Goal: Information Seeking & Learning: Check status

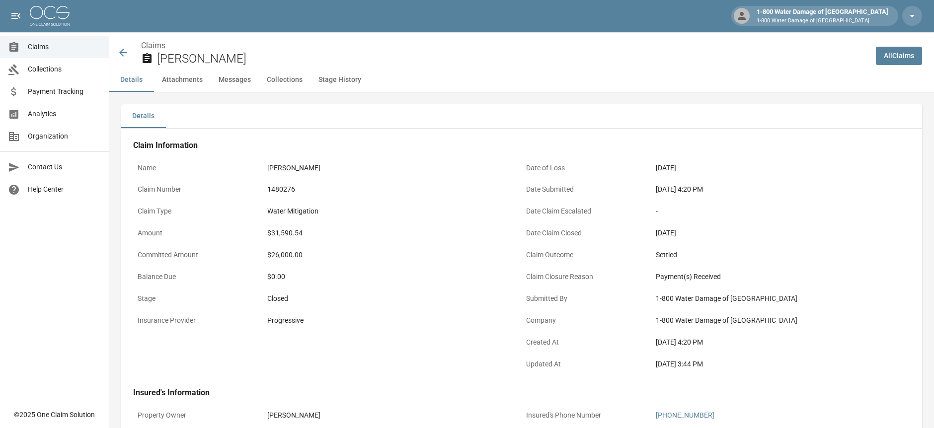
click at [124, 50] on icon at bounding box center [123, 53] width 12 height 12
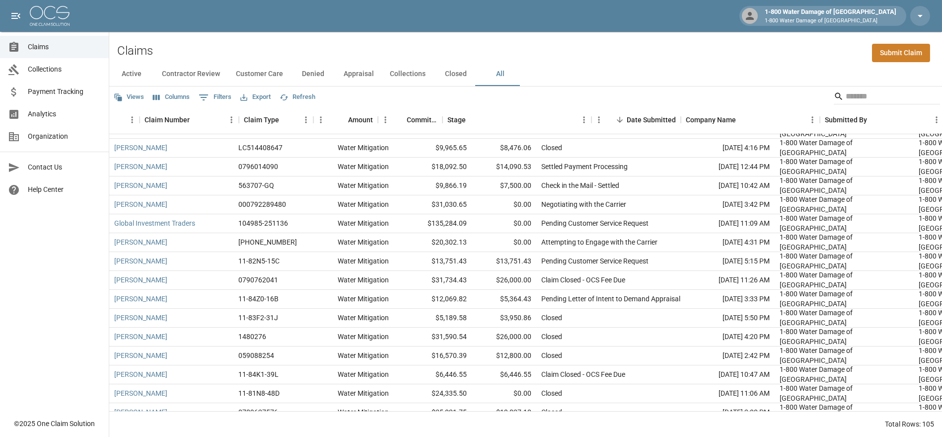
scroll to position [165, 104]
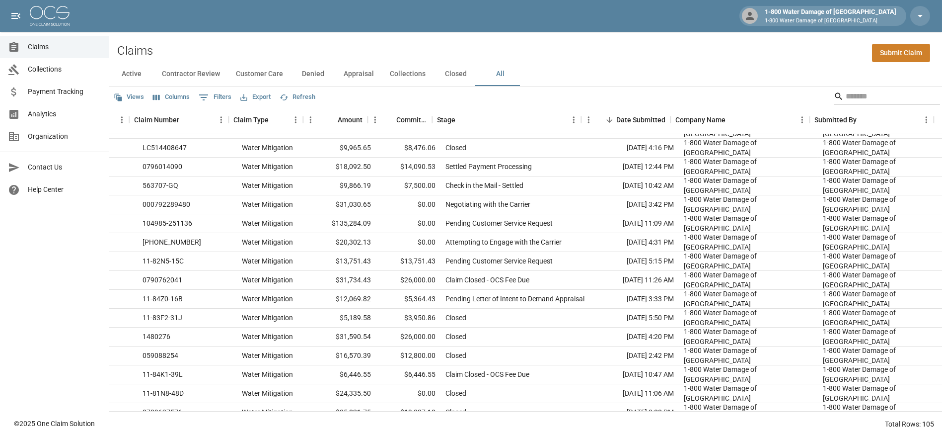
click at [855, 90] on input "Search" at bounding box center [885, 96] width 79 height 16
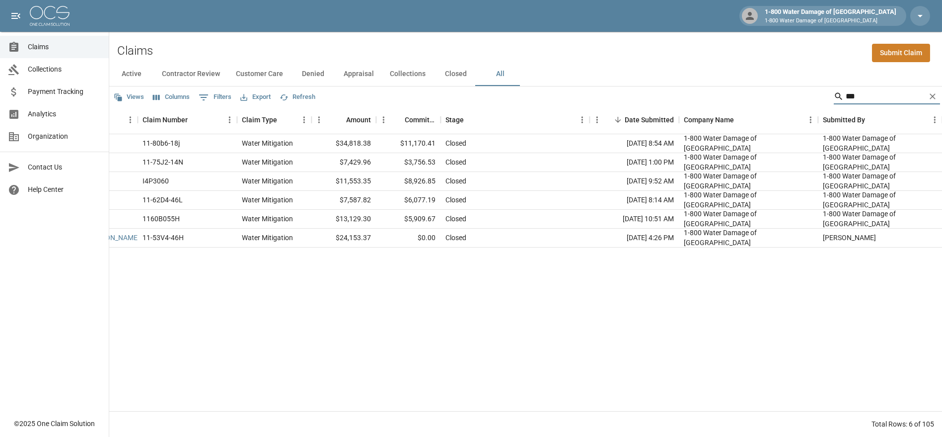
scroll to position [0, 95]
drag, startPoint x: 855, startPoint y: 98, endPoint x: 766, endPoint y: 102, distance: 89.5
click at [771, 104] on div "Views Columns 0 Filters Export Refresh ***" at bounding box center [525, 96] width 833 height 20
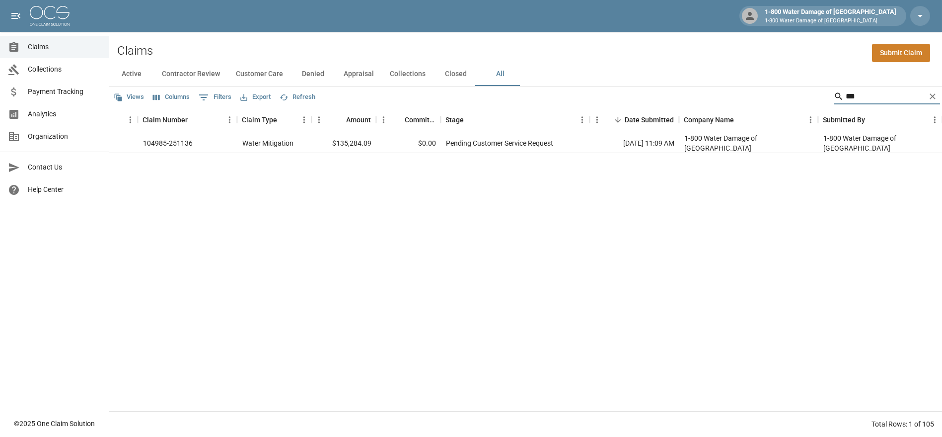
type input "***"
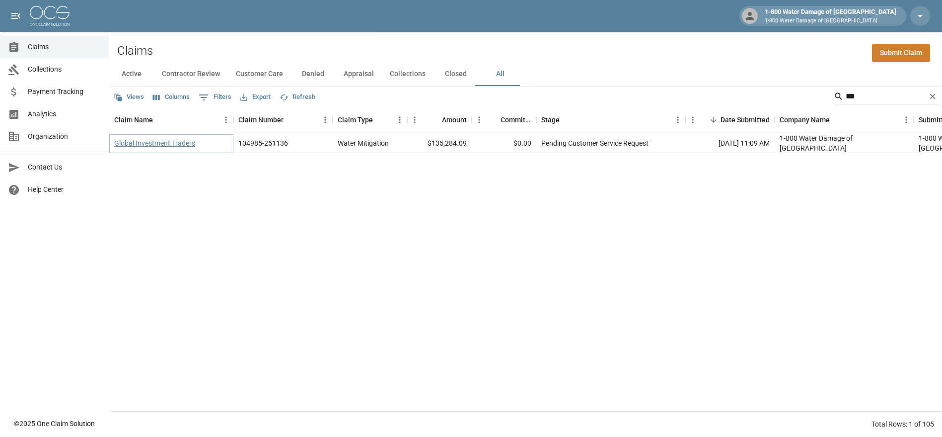
click at [139, 143] on link "Global Investment Traders" at bounding box center [154, 143] width 81 height 10
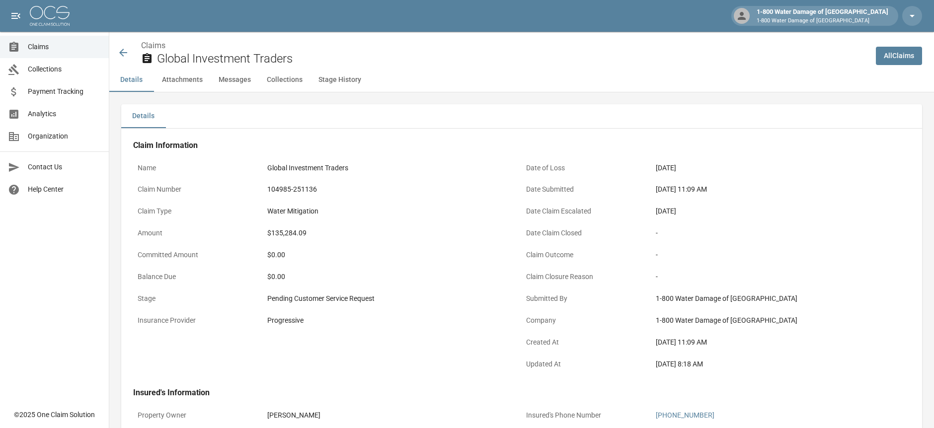
click at [123, 50] on icon at bounding box center [123, 53] width 12 height 12
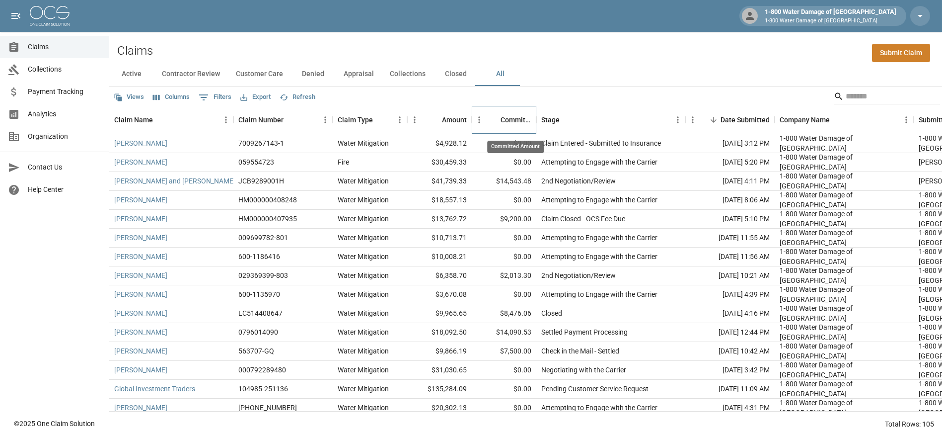
click at [504, 121] on div "Committed Amount" at bounding box center [516, 120] width 31 height 28
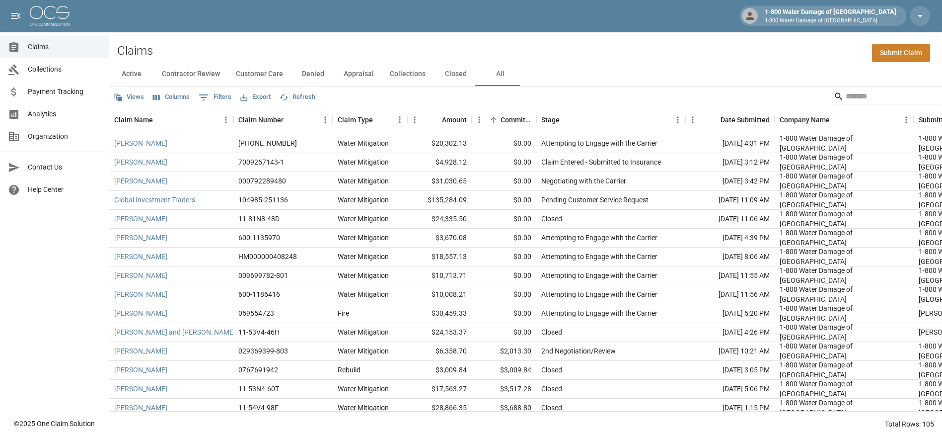
click at [132, 72] on button "Active" at bounding box center [131, 74] width 45 height 24
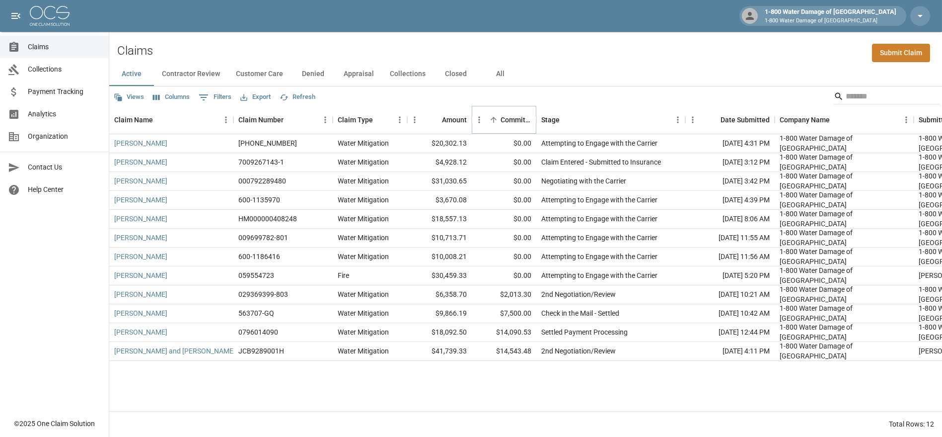
click at [497, 120] on icon "Sort" at bounding box center [493, 119] width 9 height 9
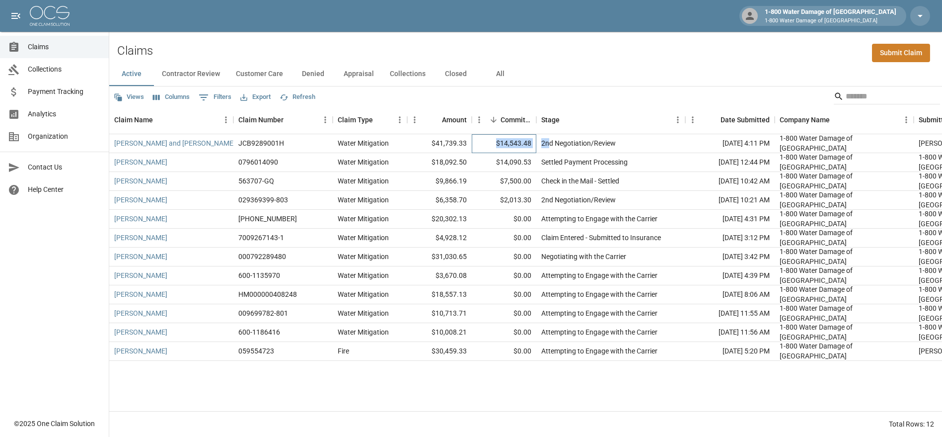
drag, startPoint x: 498, startPoint y: 143, endPoint x: 550, endPoint y: 141, distance: 52.2
click at [550, 141] on div "Kyle and Brittany Baskin JCB9289001H Water Mitigation $41,739.33 $14,543.48 2nd…" at bounding box center [573, 143] width 929 height 19
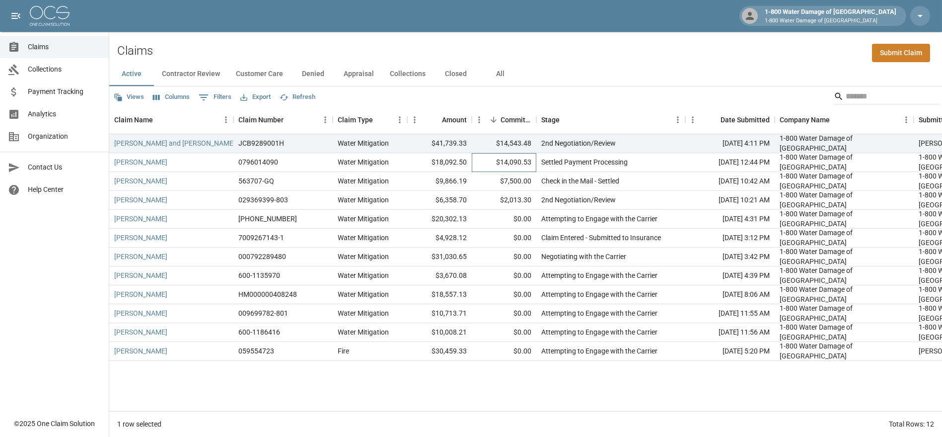
click at [475, 161] on div "$14,090.53" at bounding box center [504, 162] width 65 height 19
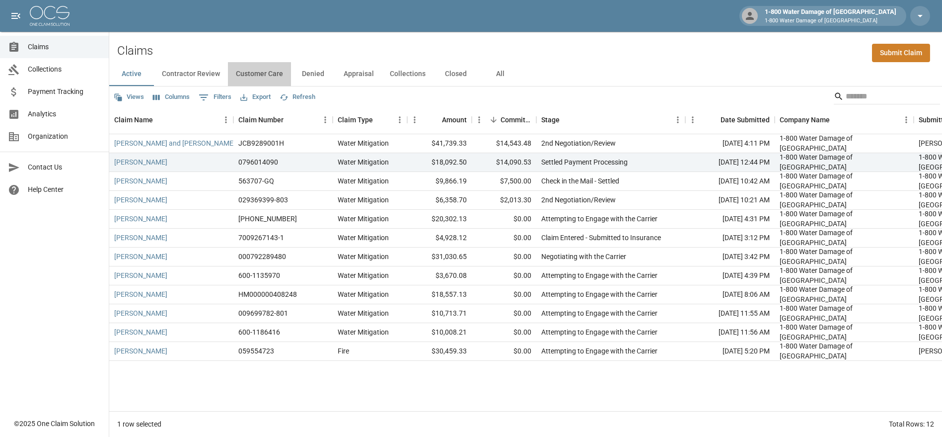
click at [264, 72] on button "Customer Care" at bounding box center [259, 74] width 63 height 24
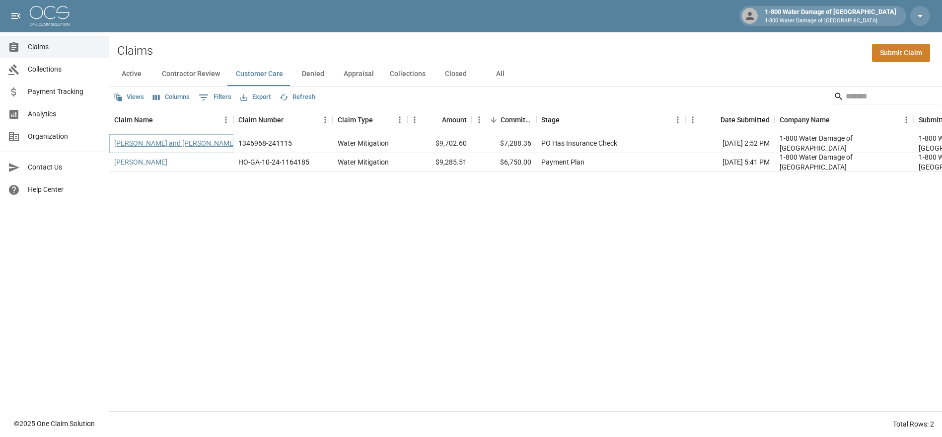
click at [157, 142] on link "[PERSON_NAME] and [PERSON_NAME]" at bounding box center [174, 143] width 121 height 10
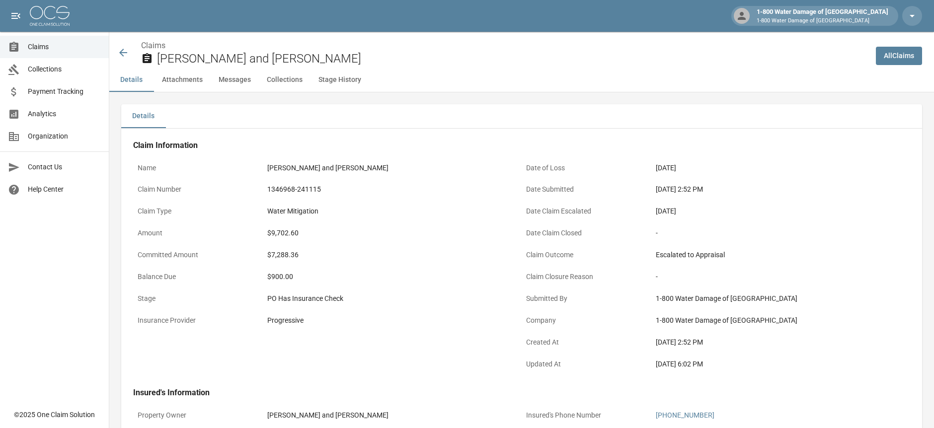
click at [120, 50] on icon at bounding box center [123, 53] width 12 height 12
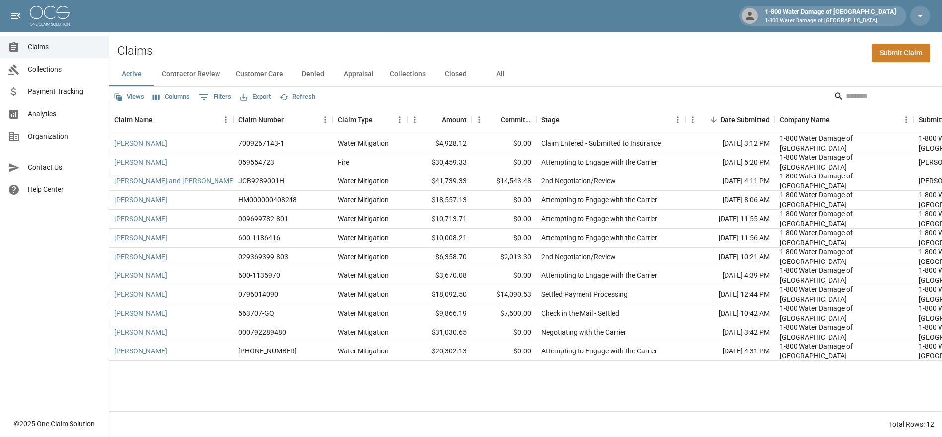
click at [257, 73] on button "Customer Care" at bounding box center [259, 74] width 63 height 24
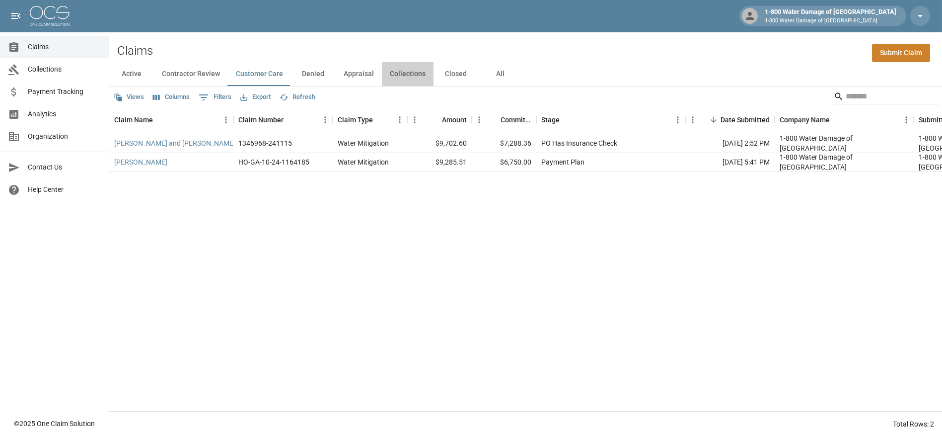
click at [405, 73] on button "Collections" at bounding box center [408, 74] width 52 height 24
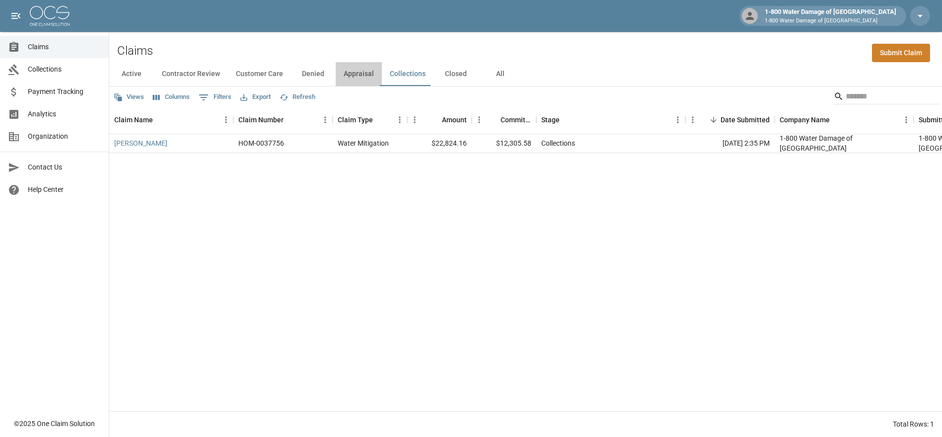
click at [359, 74] on button "Appraisal" at bounding box center [359, 74] width 46 height 24
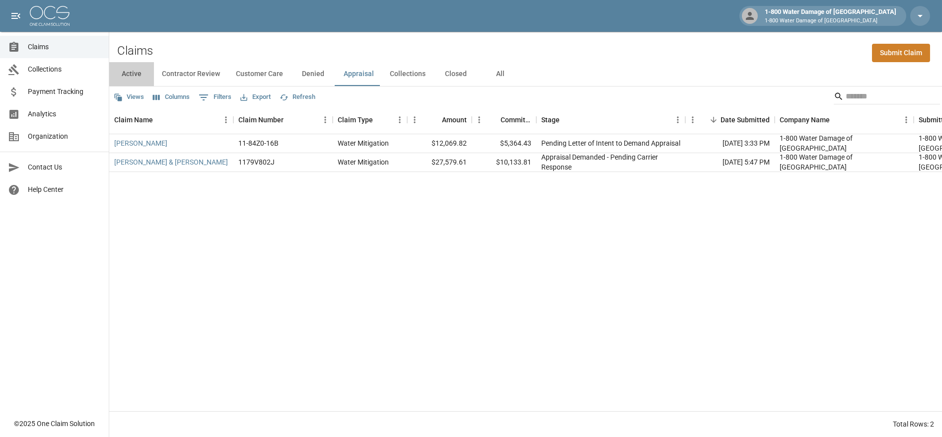
click at [131, 73] on button "Active" at bounding box center [131, 74] width 45 height 24
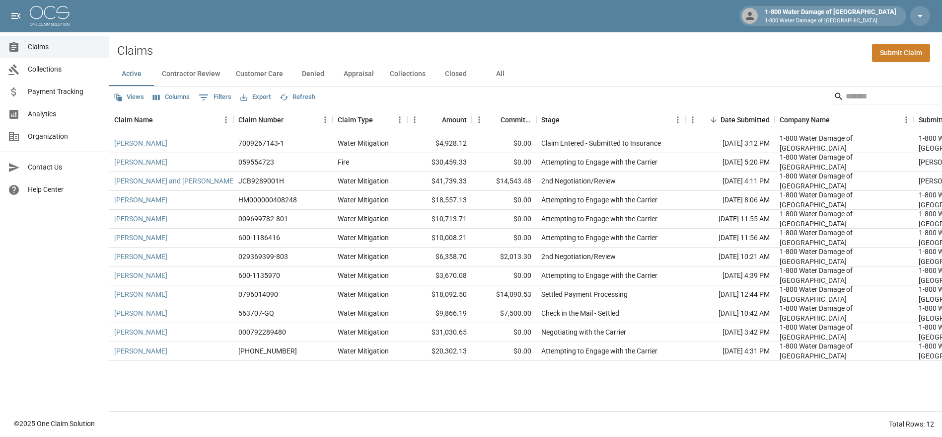
click at [48, 67] on span "Collections" at bounding box center [64, 69] width 73 height 10
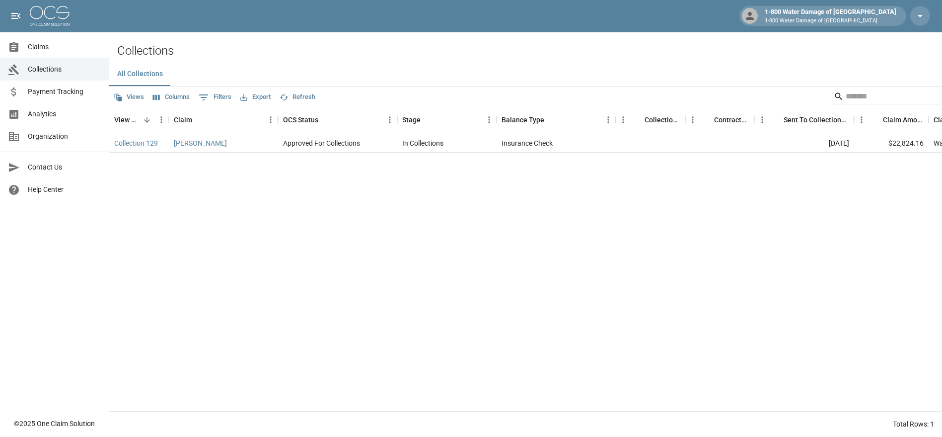
click at [39, 118] on span "Analytics" at bounding box center [64, 114] width 73 height 10
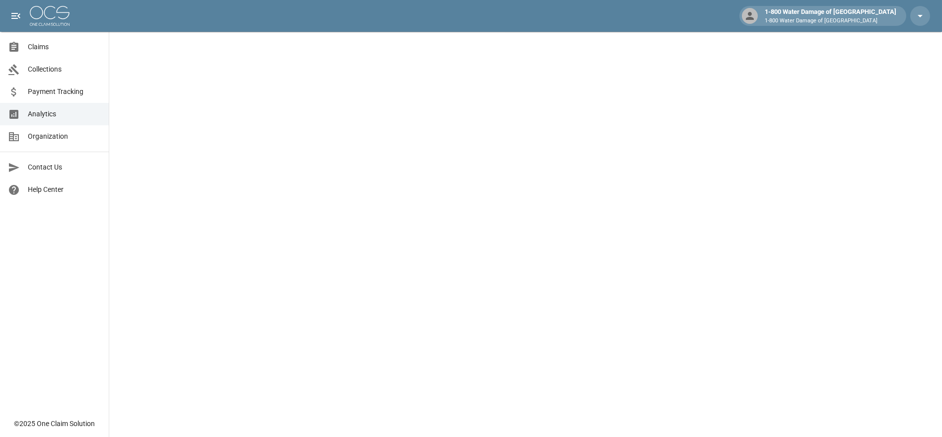
click at [38, 47] on span "Claims" at bounding box center [64, 47] width 73 height 10
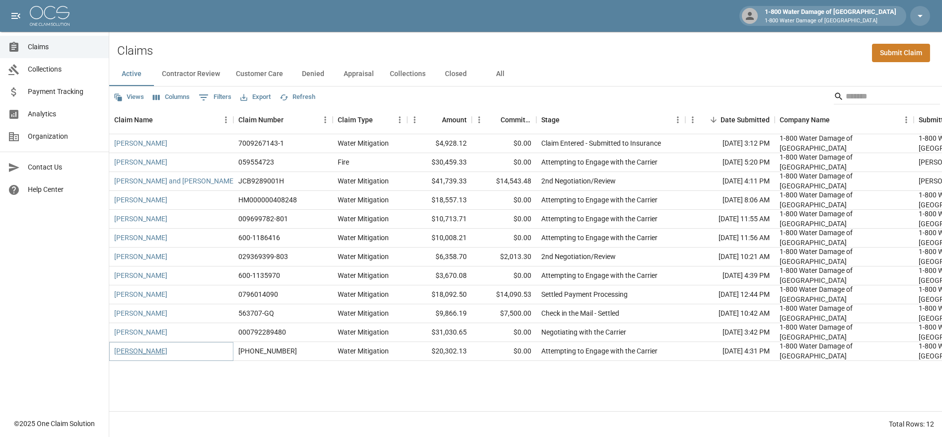
click at [139, 353] on link "[PERSON_NAME]" at bounding box center [140, 351] width 53 height 10
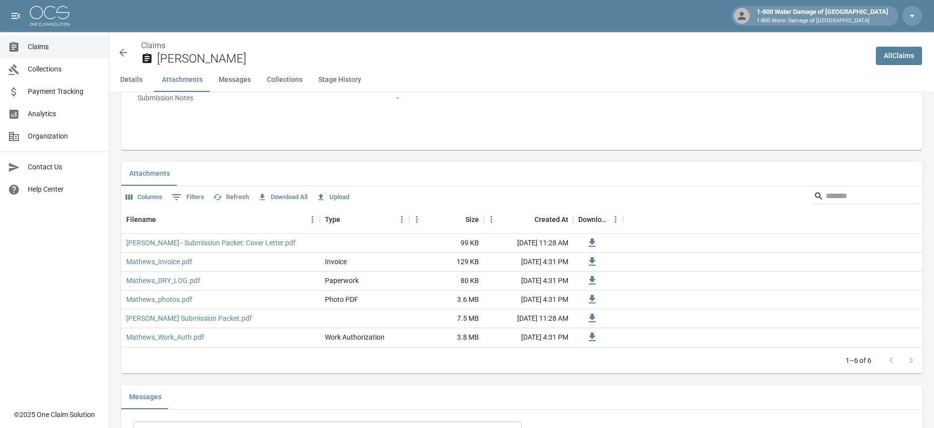
scroll to position [552, 0]
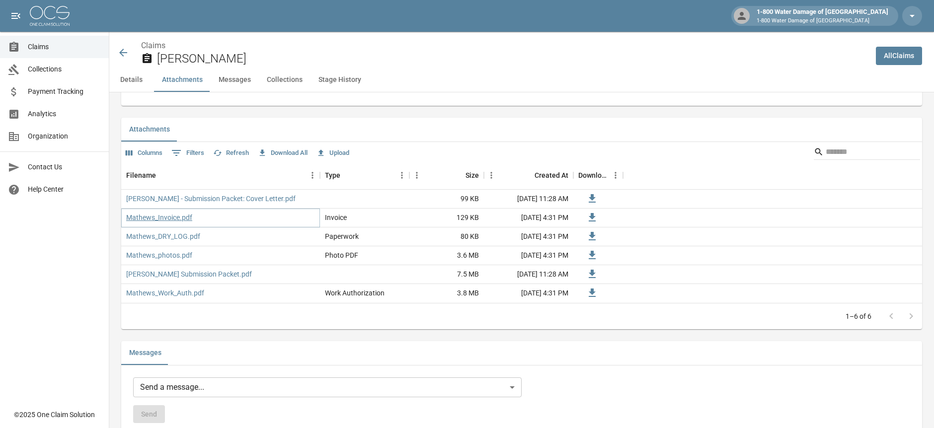
click at [155, 218] on link "Mathews_Invoice.pdf" at bounding box center [159, 218] width 66 height 10
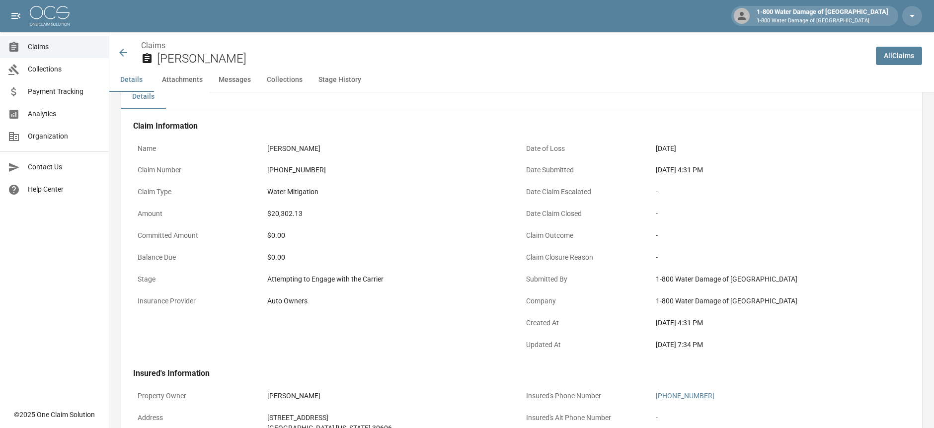
scroll to position [0, 0]
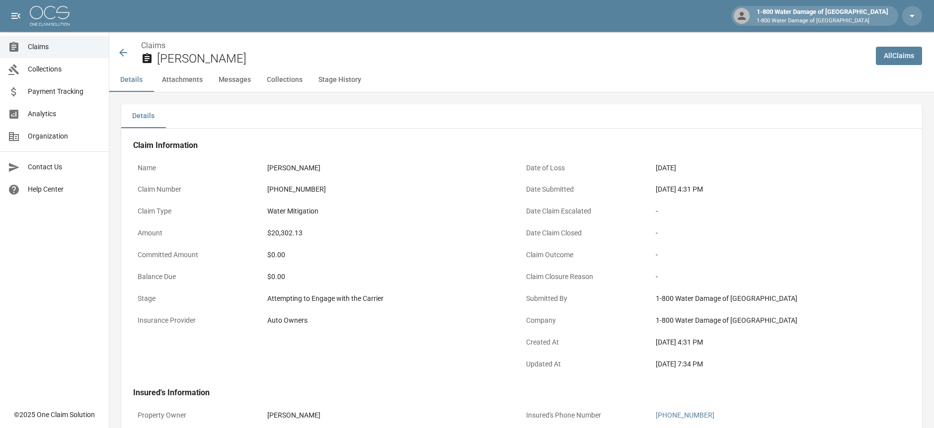
click at [45, 45] on span "Claims" at bounding box center [64, 47] width 73 height 10
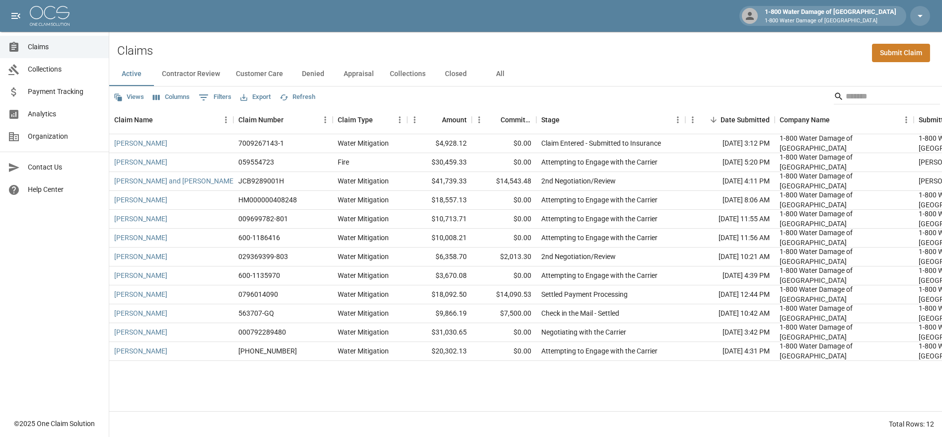
click at [310, 74] on button "Denied" at bounding box center [313, 74] width 45 height 24
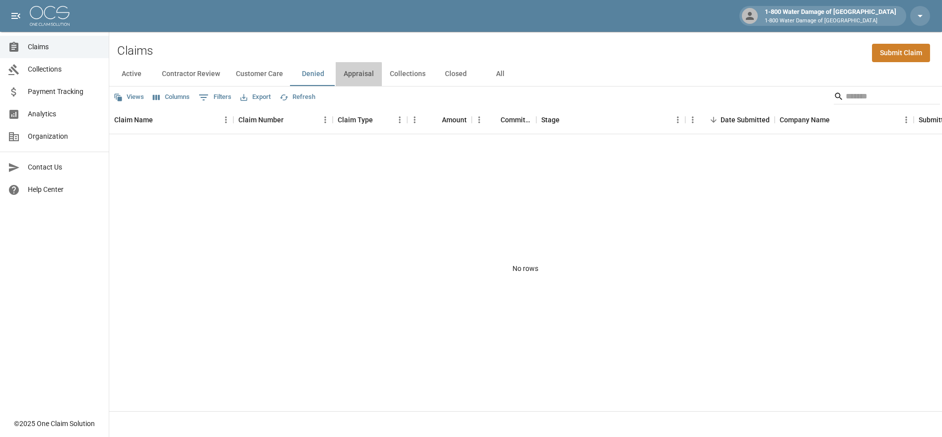
click at [345, 77] on button "Appraisal" at bounding box center [359, 74] width 46 height 24
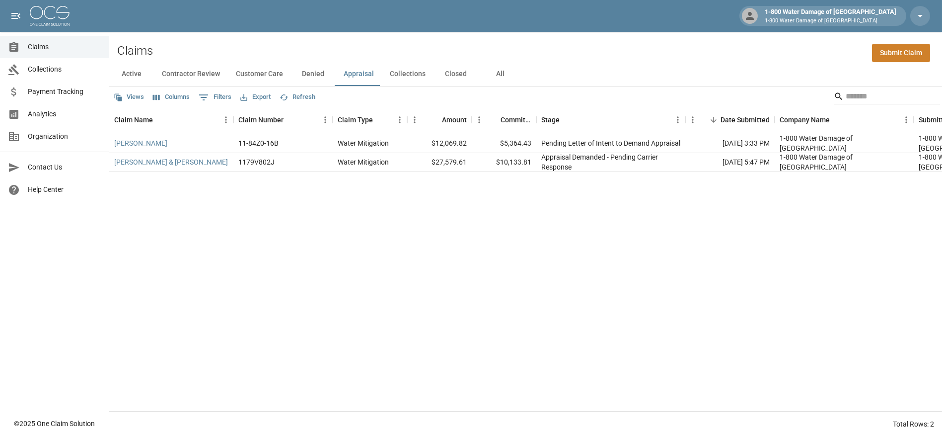
click at [38, 50] on span "Claims" at bounding box center [64, 47] width 73 height 10
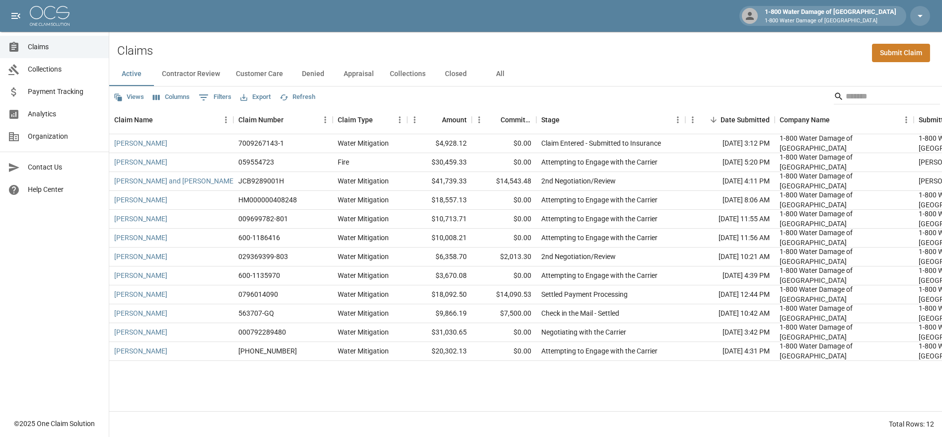
click at [252, 72] on button "Customer Care" at bounding box center [259, 74] width 63 height 24
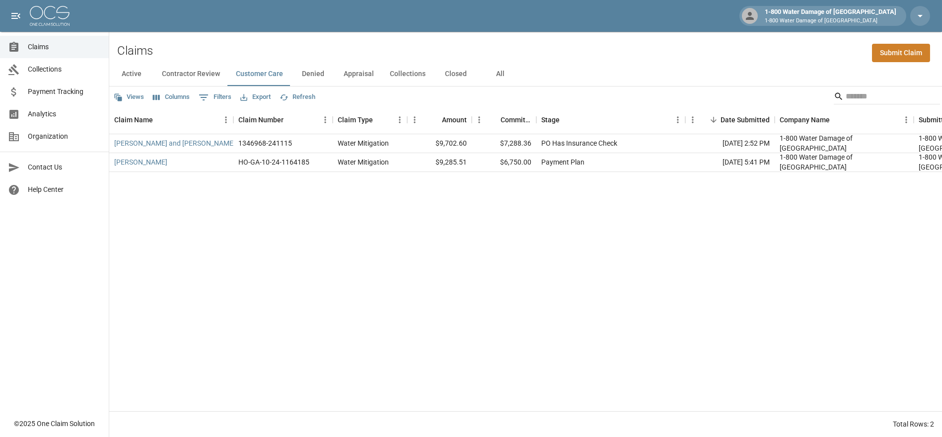
click at [297, 77] on button "Denied" at bounding box center [313, 74] width 45 height 24
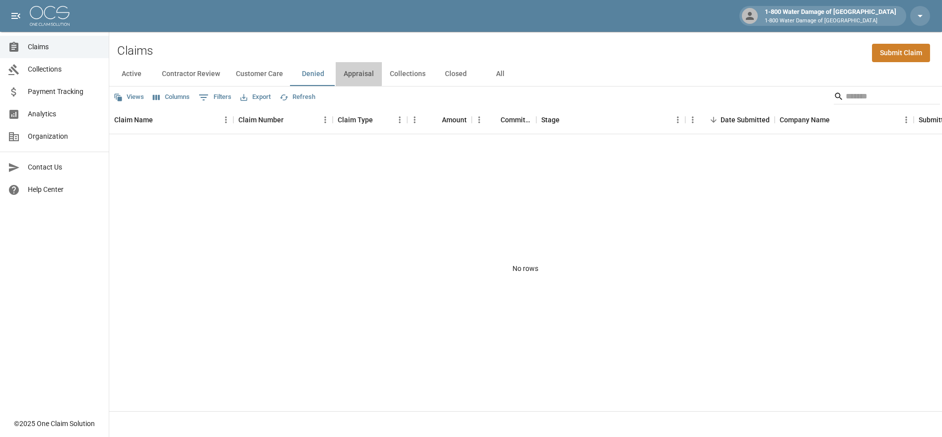
click at [349, 68] on button "Appraisal" at bounding box center [359, 74] width 46 height 24
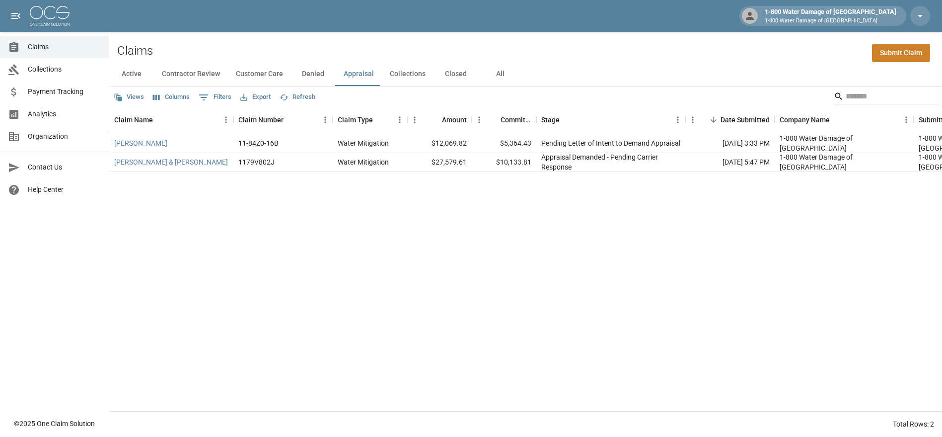
click at [405, 75] on button "Collections" at bounding box center [408, 74] width 52 height 24
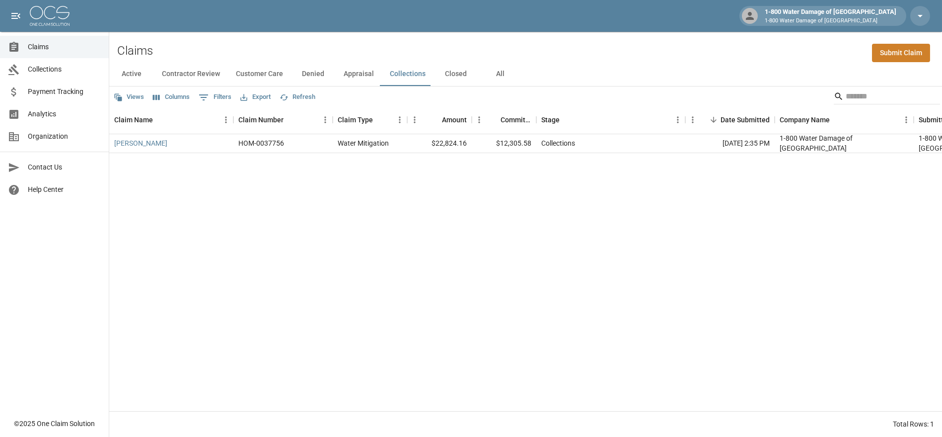
click at [449, 75] on button "Closed" at bounding box center [456, 74] width 45 height 24
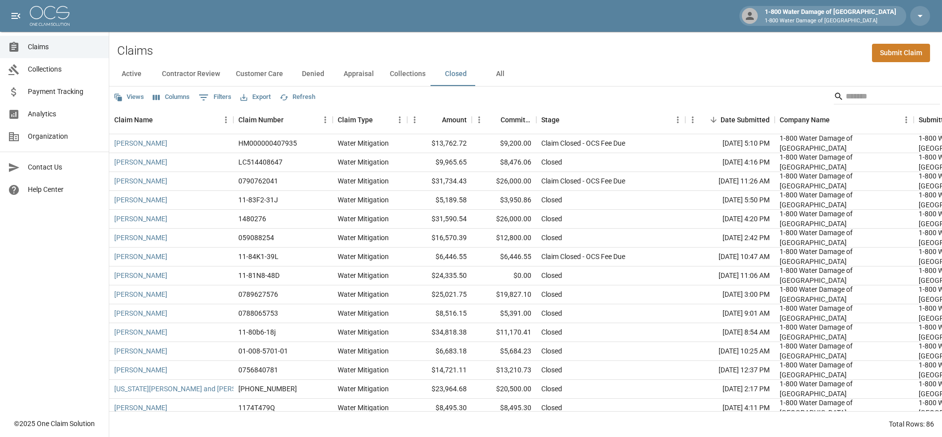
click at [202, 77] on button "Contractor Review" at bounding box center [191, 74] width 74 height 24
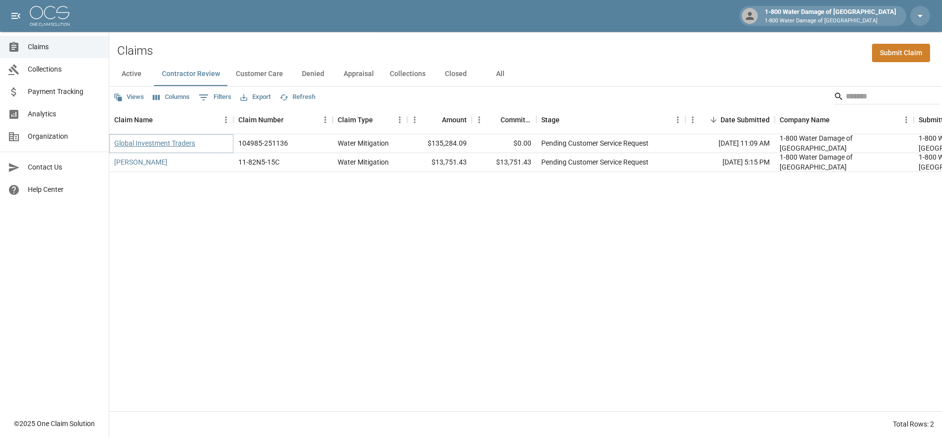
click at [133, 143] on link "Global Investment Traders" at bounding box center [154, 143] width 81 height 10
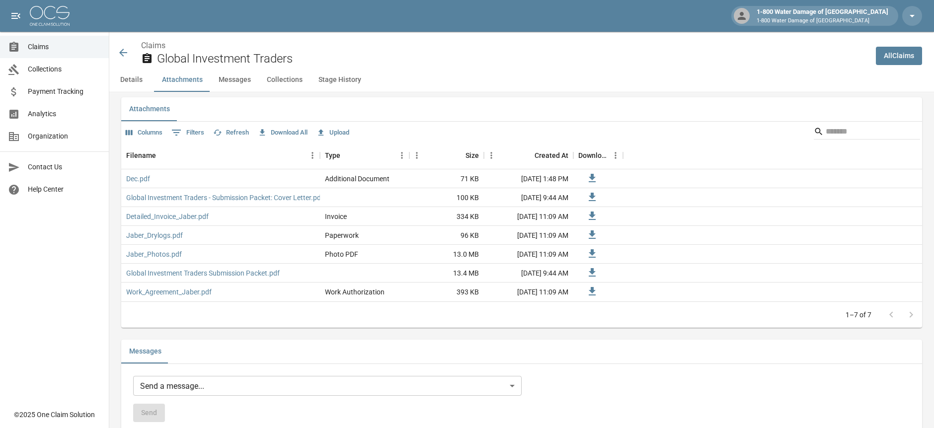
scroll to position [607, 0]
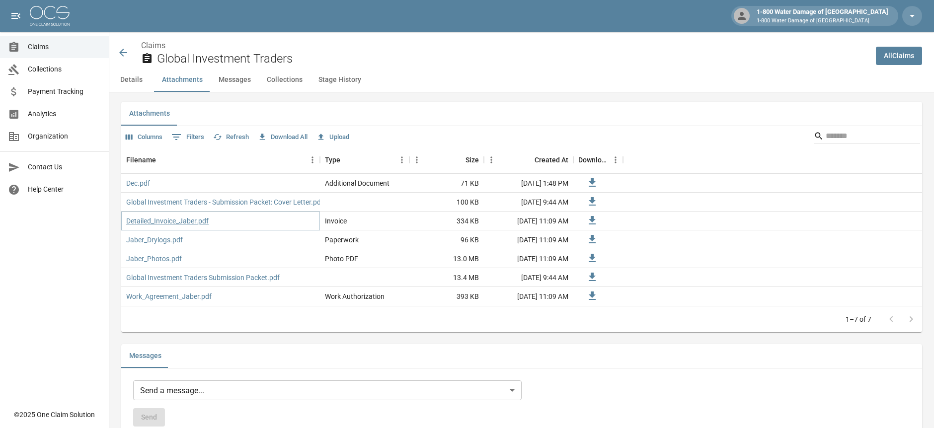
click at [160, 221] on link "Detailed_Invoice_Jaber.pdf" at bounding box center [167, 221] width 82 height 10
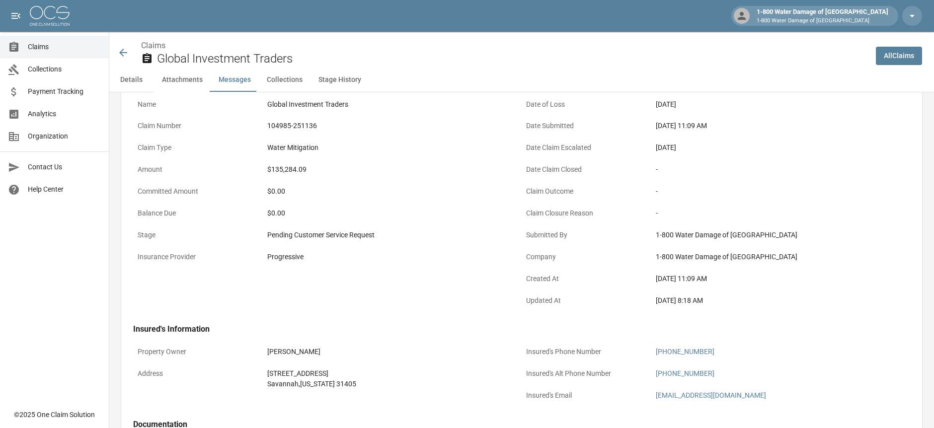
scroll to position [0, 0]
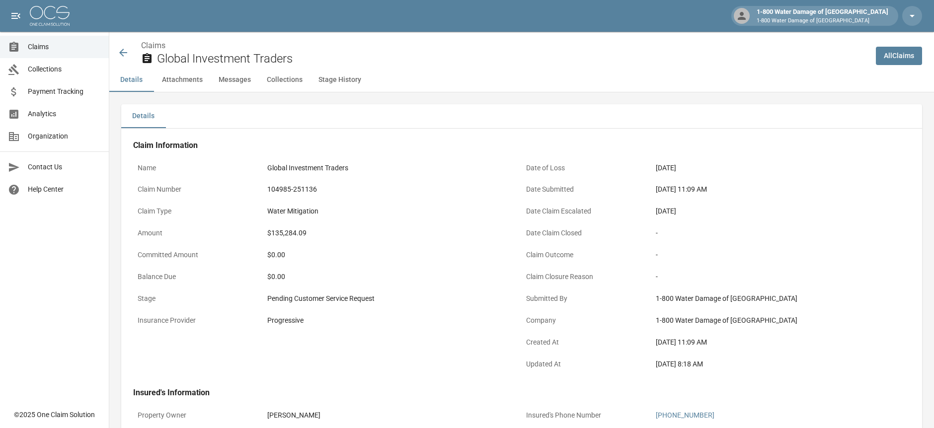
click at [120, 52] on icon at bounding box center [123, 53] width 8 height 8
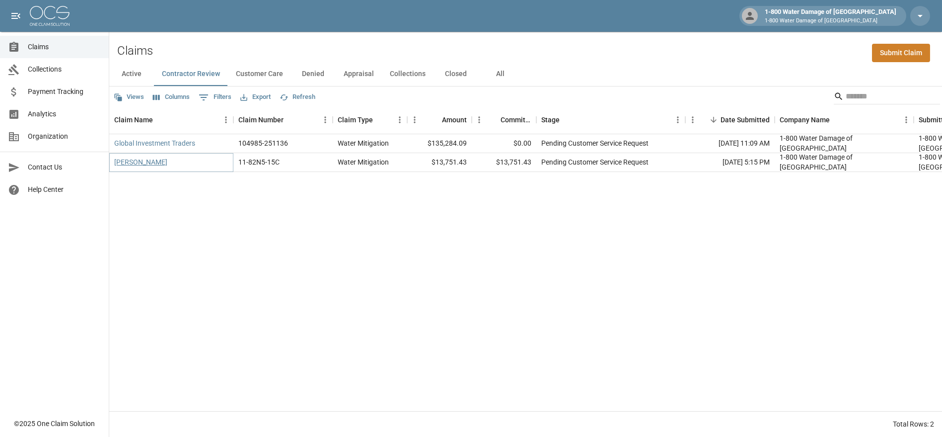
click at [123, 161] on link "[PERSON_NAME]" at bounding box center [140, 162] width 53 height 10
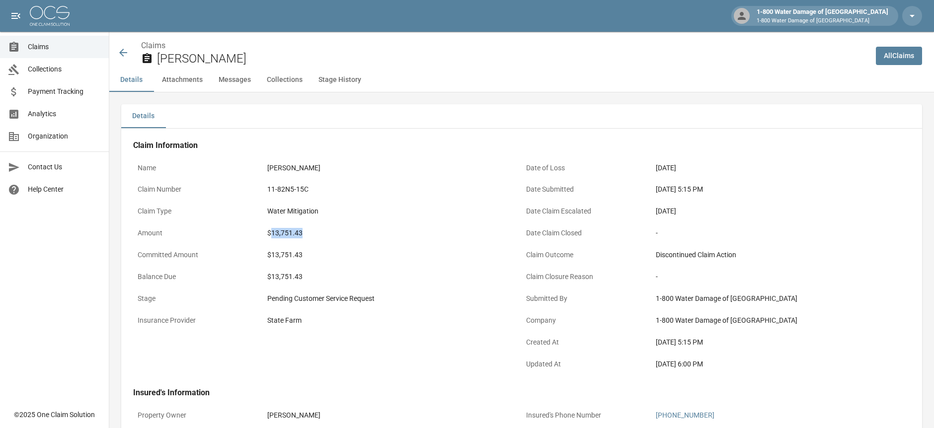
drag, startPoint x: 291, startPoint y: 236, endPoint x: 333, endPoint y: 234, distance: 42.7
click at [333, 234] on div "$13,751.43" at bounding box center [392, 233] width 250 height 10
click at [375, 273] on div "$13,751.43" at bounding box center [392, 277] width 250 height 10
drag, startPoint x: 308, startPoint y: 237, endPoint x: 333, endPoint y: 252, distance: 29.4
click at [316, 234] on div "$13,751.43" at bounding box center [392, 233] width 259 height 19
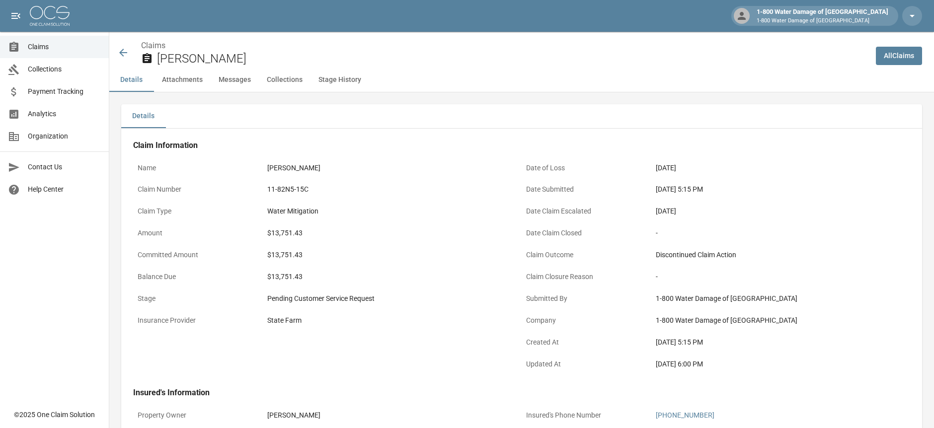
click at [363, 264] on div "$13,751.43" at bounding box center [392, 256] width 259 height 22
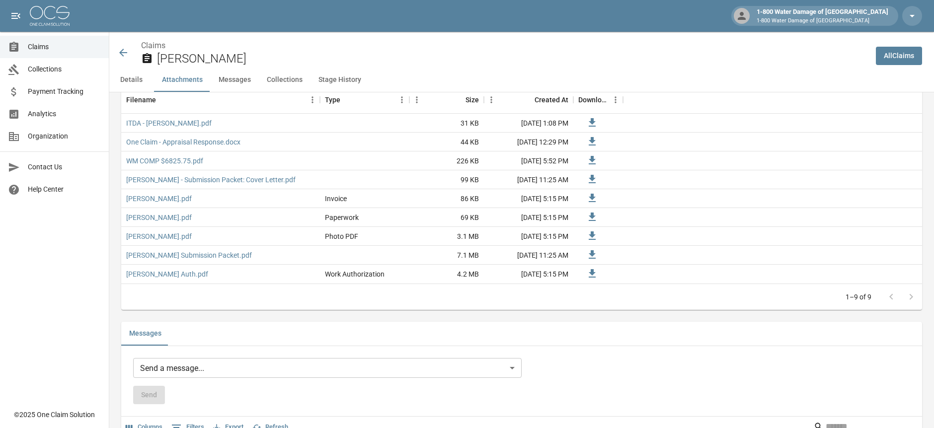
scroll to position [662, 0]
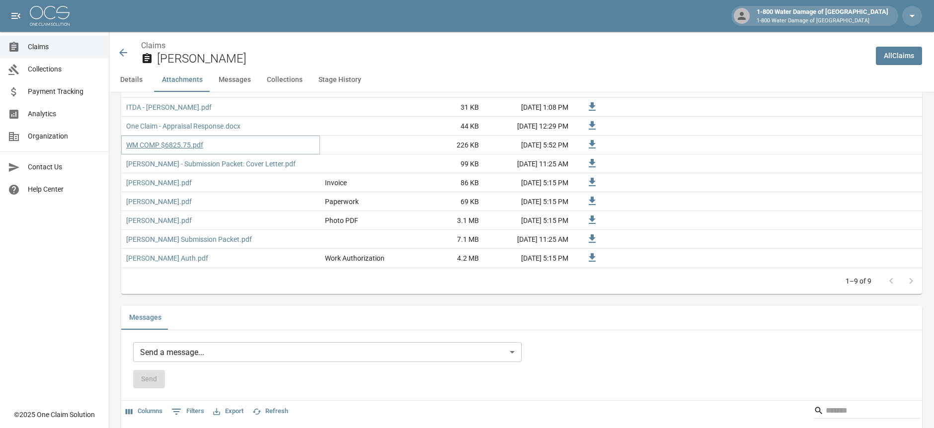
click at [149, 146] on link "WM COMP $6825.75.pdf" at bounding box center [164, 145] width 77 height 10
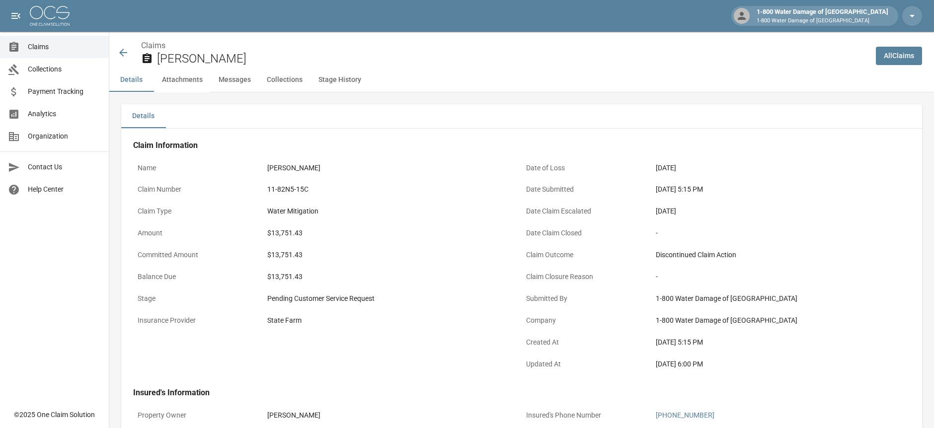
scroll to position [0, 0]
click at [123, 48] on icon at bounding box center [123, 53] width 12 height 12
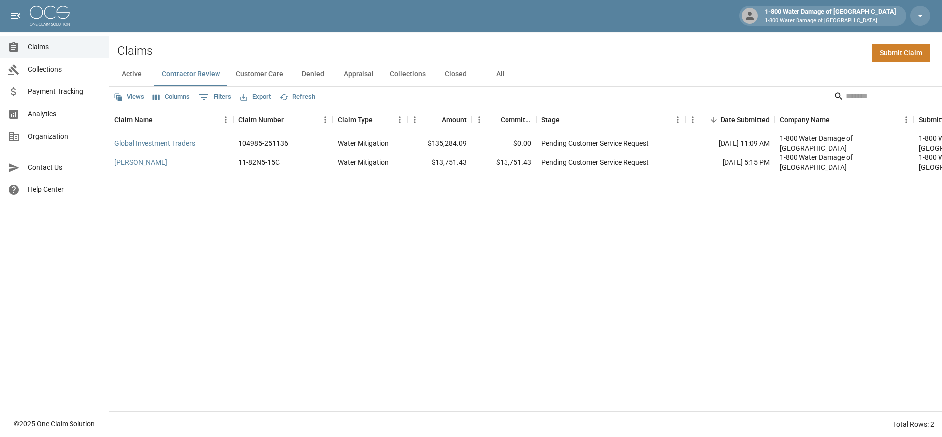
click at [308, 72] on button "Denied" at bounding box center [313, 74] width 45 height 24
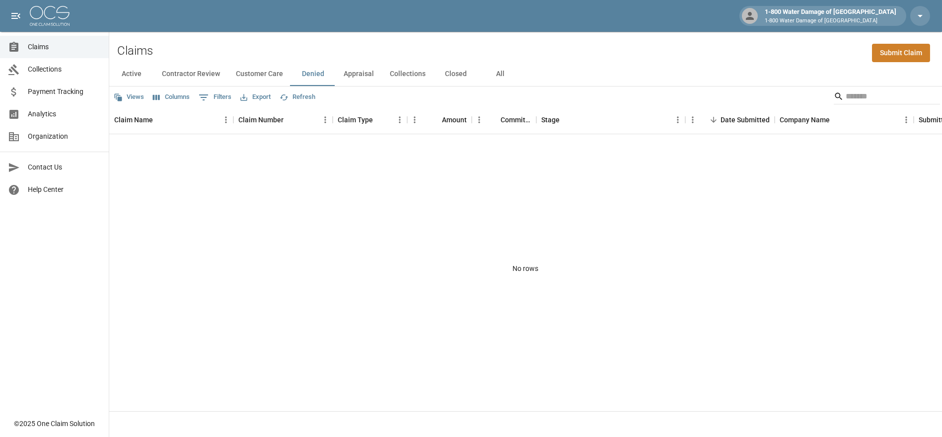
click at [257, 78] on button "Customer Care" at bounding box center [259, 74] width 63 height 24
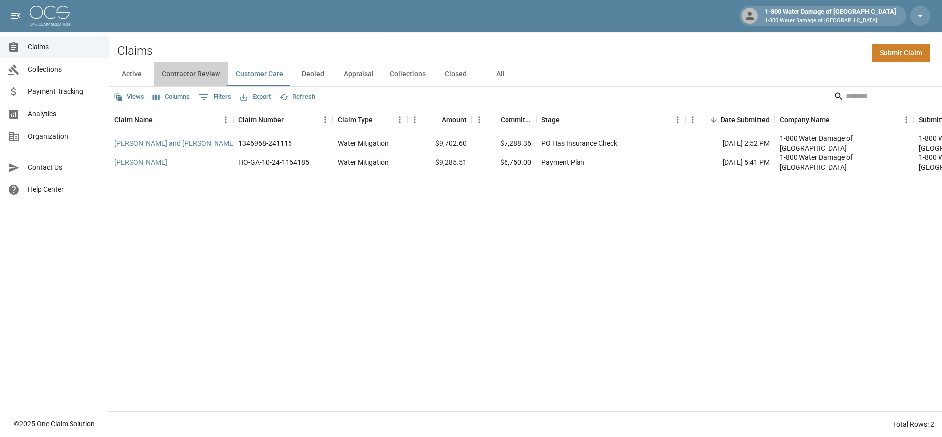
click at [197, 77] on button "Contractor Review" at bounding box center [191, 74] width 74 height 24
click at [125, 74] on button "Active" at bounding box center [131, 74] width 45 height 24
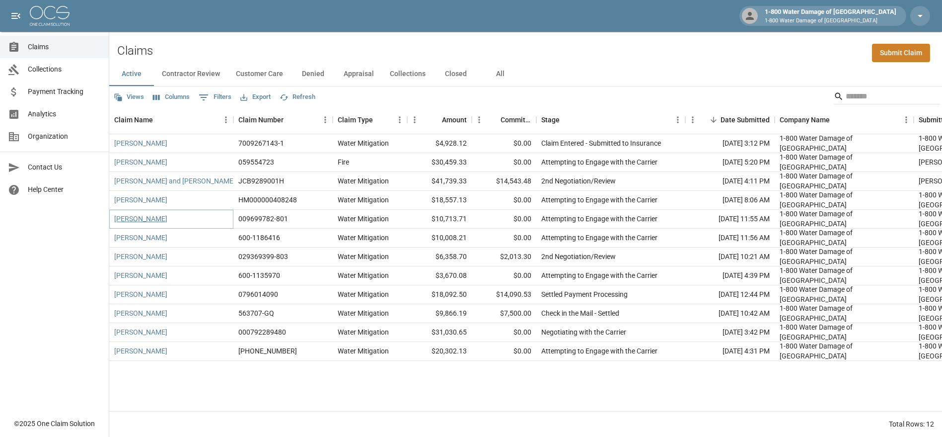
click at [124, 222] on link "[PERSON_NAME]" at bounding box center [140, 219] width 53 height 10
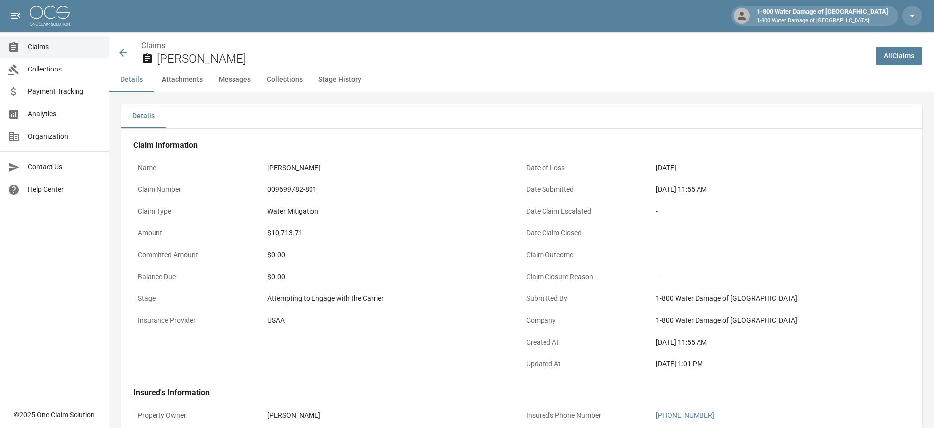
click at [121, 54] on icon at bounding box center [123, 53] width 8 height 8
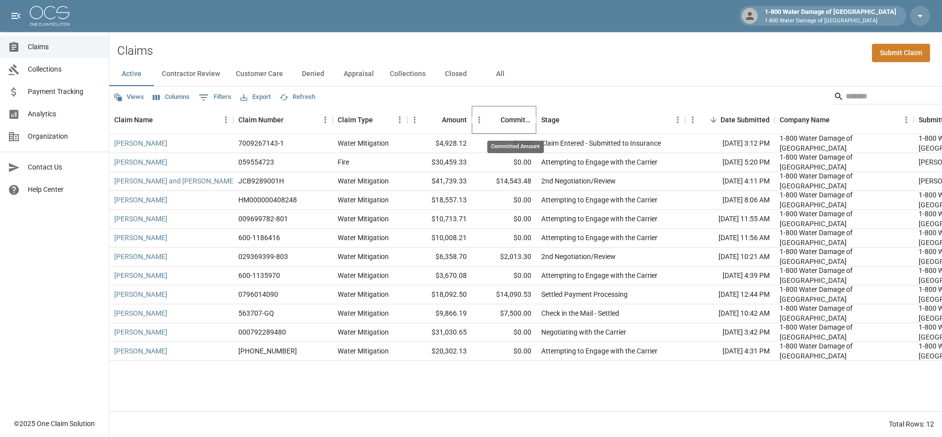
click at [512, 115] on div "Committed Amount" at bounding box center [516, 120] width 31 height 28
